Goal: Task Accomplishment & Management: Use online tool/utility

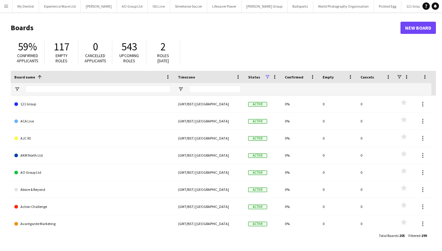
click at [6, 4] on app-icon "Menu" at bounding box center [6, 6] width 5 height 5
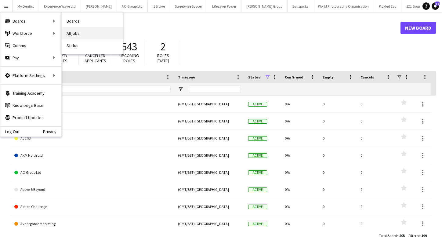
click at [78, 34] on link "All jobs" at bounding box center [92, 33] width 61 height 12
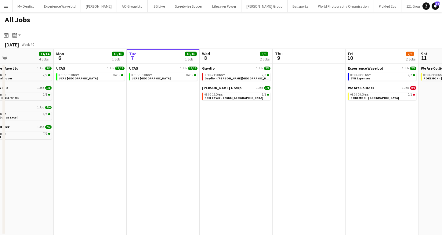
click at [5, 6] on app-icon "Menu" at bounding box center [6, 6] width 5 height 5
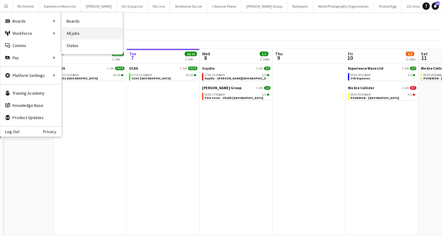
click at [73, 36] on link "All jobs" at bounding box center [92, 33] width 61 height 12
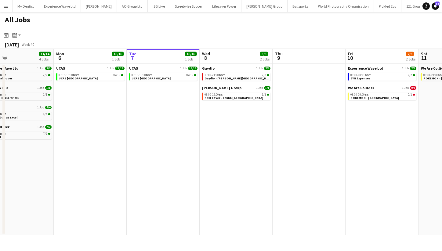
click at [5, 13] on h1 "All Jobs" at bounding box center [17, 21] width 35 height 18
click at [5, 6] on app-icon "Menu" at bounding box center [6, 6] width 5 height 5
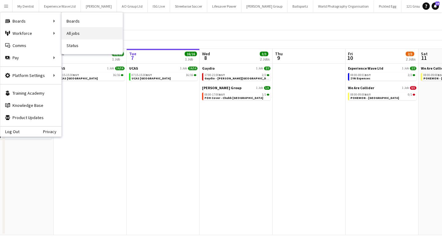
click at [77, 32] on link "All jobs" at bounding box center [92, 33] width 61 height 12
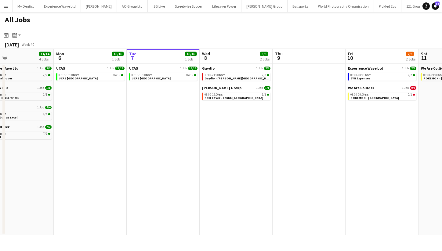
click at [4, 5] on app-icon "Menu" at bounding box center [6, 6] width 5 height 5
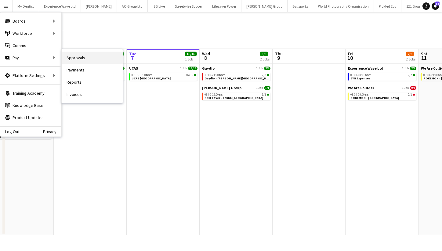
click at [88, 60] on link "Approvals" at bounding box center [92, 58] width 61 height 12
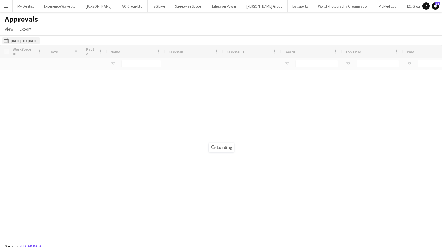
click at [40, 41] on button "[DATE] to [DATE] [DATE] to [DATE]" at bounding box center [20, 40] width 37 height 7
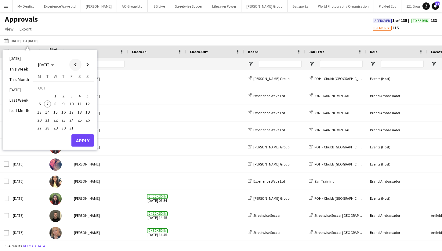
click at [75, 69] on span "Previous month" at bounding box center [75, 65] width 12 height 12
click at [74, 120] on span "26" at bounding box center [71, 119] width 7 height 7
click at [91, 64] on span "Next month" at bounding box center [87, 65] width 12 height 12
click at [79, 94] on span "4" at bounding box center [79, 95] width 7 height 7
click at [85, 140] on button "Apply" at bounding box center [82, 140] width 23 height 12
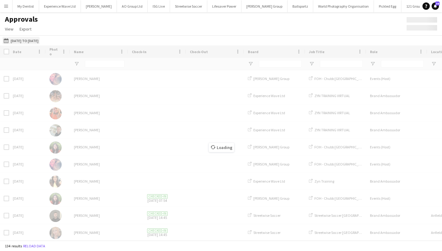
click at [40, 44] on button "[DATE] to [DATE] [DATE] to [DATE]" at bounding box center [20, 40] width 37 height 7
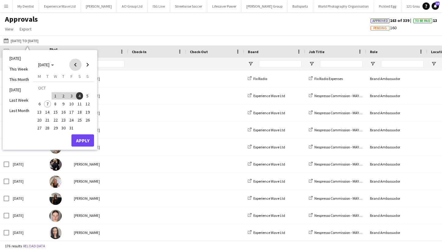
click at [76, 65] on span "Previous month" at bounding box center [75, 65] width 12 height 12
click at [87, 66] on span "Next month" at bounding box center [87, 65] width 12 height 12
click at [81, 143] on button "Apply" at bounding box center [82, 140] width 23 height 12
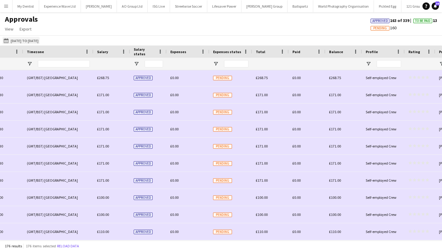
click at [34, 43] on button "[DATE] to [DATE] [DATE] to [DATE]" at bounding box center [20, 40] width 37 height 7
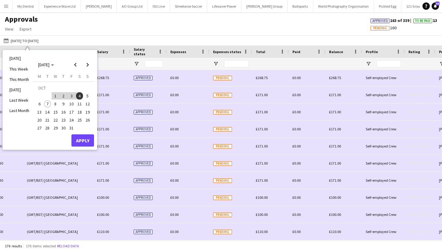
click at [123, 20] on div "Approvals View Customise view Customise filters Reset Filters Reset View Reset …" at bounding box center [221, 25] width 442 height 21
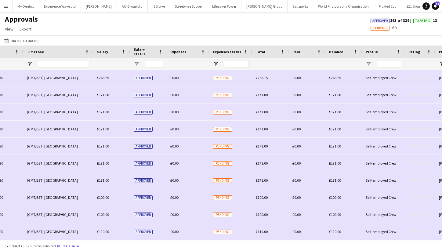
click at [9, 8] on button "Menu" at bounding box center [6, 6] width 12 height 12
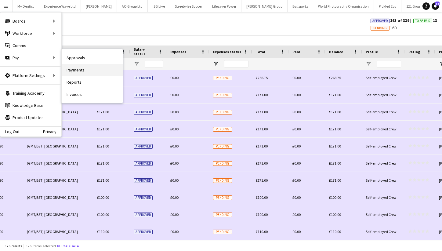
click at [77, 67] on link "Payments" at bounding box center [92, 70] width 61 height 12
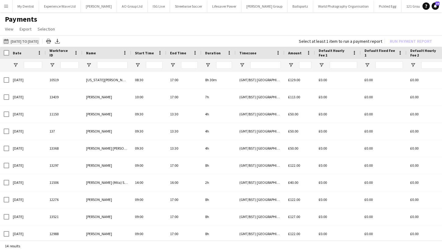
click at [21, 41] on button "[DATE] to [DATE] [DATE] to [DATE]" at bounding box center [20, 41] width 37 height 7
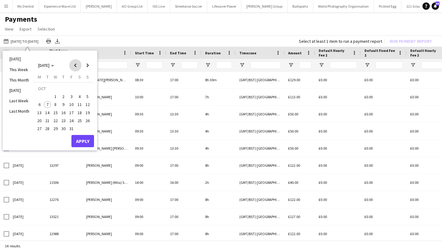
click at [75, 61] on span "Previous month" at bounding box center [75, 65] width 12 height 12
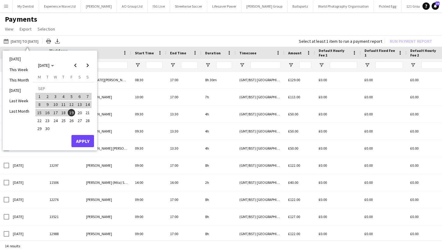
click at [74, 123] on span "26" at bounding box center [71, 120] width 7 height 7
click at [77, 120] on span "27" at bounding box center [79, 120] width 7 height 7
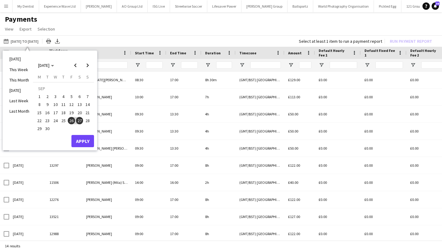
click at [82, 120] on span "27" at bounding box center [79, 120] width 7 height 7
click at [90, 63] on span "Next month" at bounding box center [87, 65] width 12 height 12
click at [72, 97] on span "3" at bounding box center [71, 96] width 7 height 7
click at [77, 63] on span "Previous month" at bounding box center [75, 65] width 12 height 12
click at [87, 65] on span "Next month" at bounding box center [87, 65] width 12 height 12
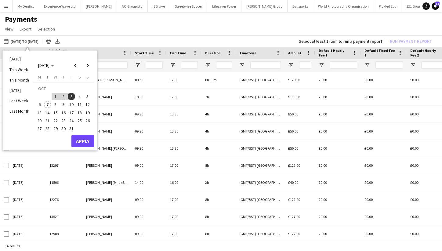
click at [86, 142] on button "Apply" at bounding box center [82, 141] width 23 height 12
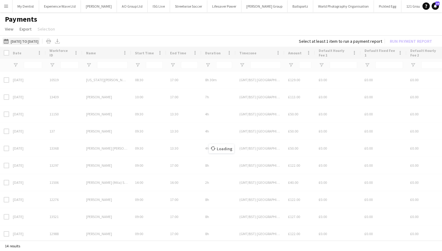
click at [40, 41] on button "[DATE] to [DATE] [DATE] to [DATE]" at bounding box center [20, 41] width 37 height 7
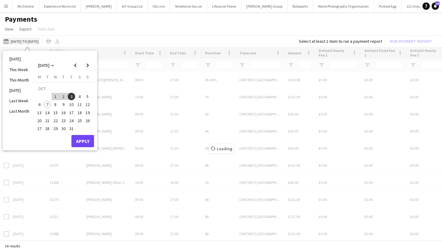
click at [40, 41] on button "[DATE] to [DATE] [DATE] to [DATE]" at bounding box center [20, 41] width 37 height 7
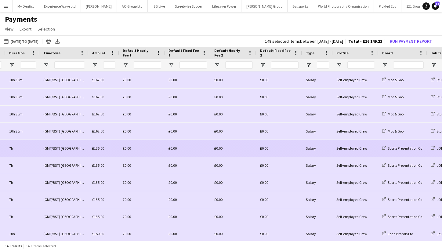
scroll to position [0, 226]
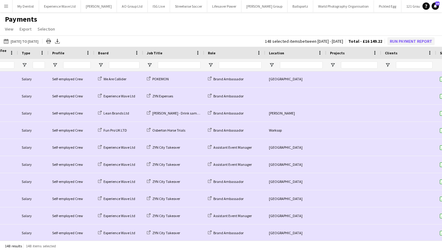
click at [412, 41] on button "Run Payment Report" at bounding box center [410, 41] width 47 height 8
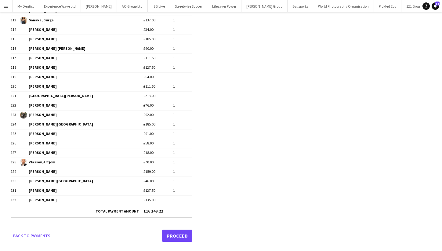
scroll to position [1125, 0]
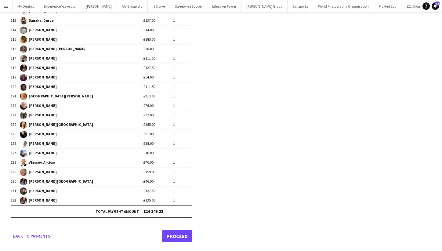
click at [181, 239] on link "Proceed" at bounding box center [177, 236] width 30 height 12
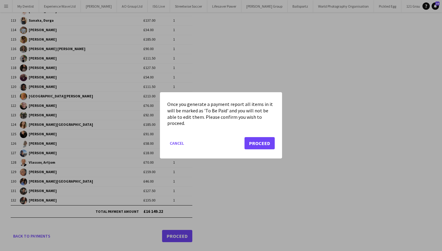
scroll to position [0, 0]
click at [264, 142] on button "Proceed" at bounding box center [259, 143] width 30 height 12
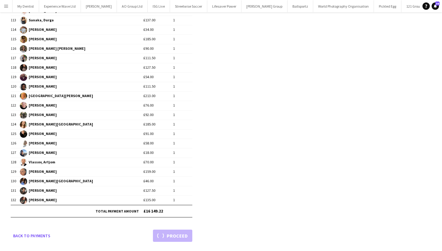
scroll to position [1125, 0]
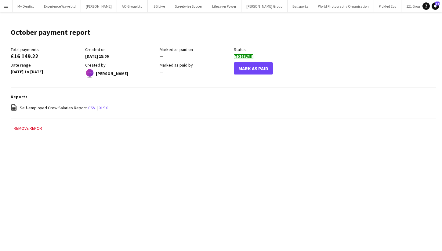
click at [5, 7] on app-icon "Menu" at bounding box center [6, 6] width 5 height 5
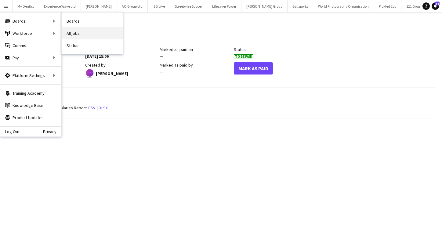
click at [84, 34] on link "All jobs" at bounding box center [92, 33] width 61 height 12
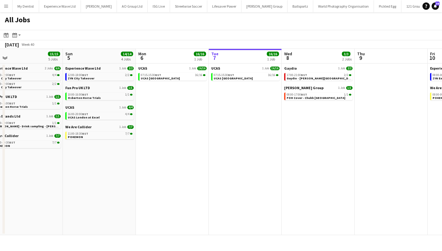
scroll to position [0, 166]
